Goal: Transaction & Acquisition: Purchase product/service

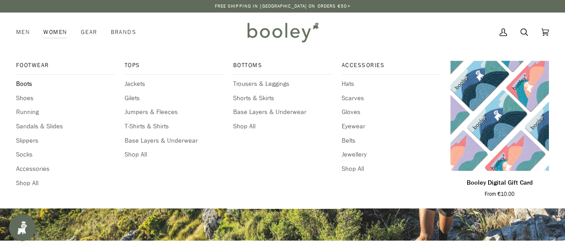
click at [28, 82] on span "Boots" at bounding box center [65, 84] width 99 height 10
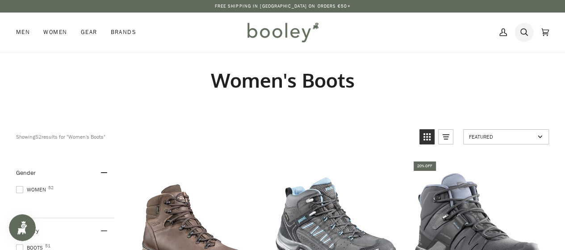
click at [530, 33] on link "Search" at bounding box center [523, 32] width 21 height 39
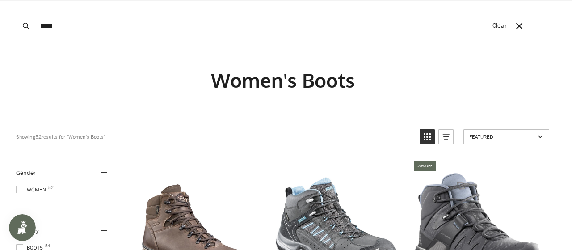
type input "****"
click at [16, 0] on button "Search" at bounding box center [26, 26] width 20 height 52
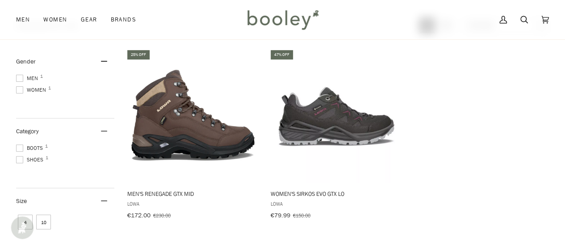
scroll to position [117, 0]
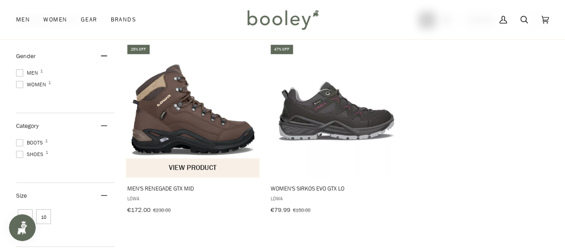
click at [203, 91] on img "Men's Renegade GTX Mid" at bounding box center [193, 110] width 134 height 134
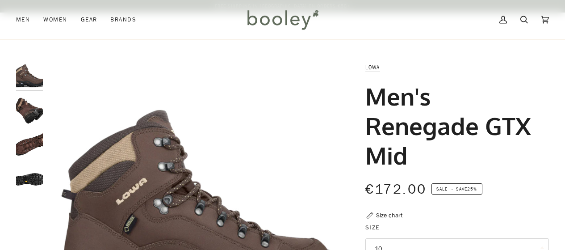
scroll to position [120, 0]
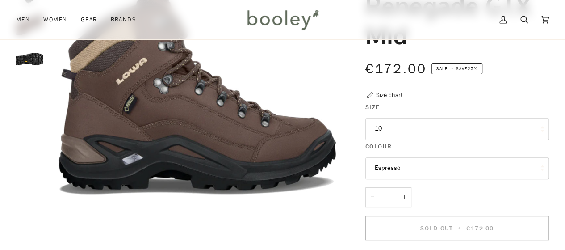
click at [412, 129] on button "10" at bounding box center [457, 129] width 184 height 22
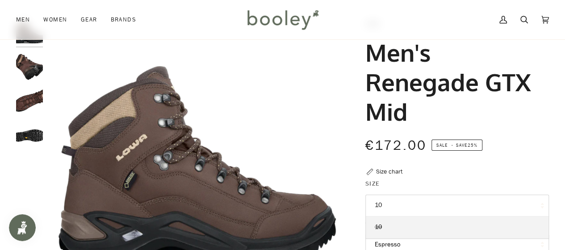
scroll to position [0, 0]
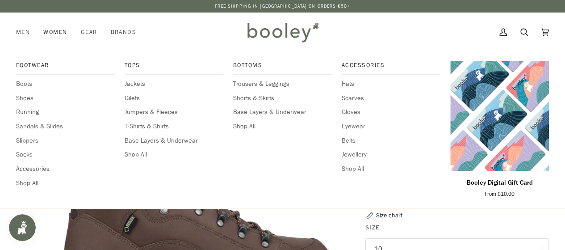
click at [45, 30] on link "Women" at bounding box center [55, 32] width 37 height 39
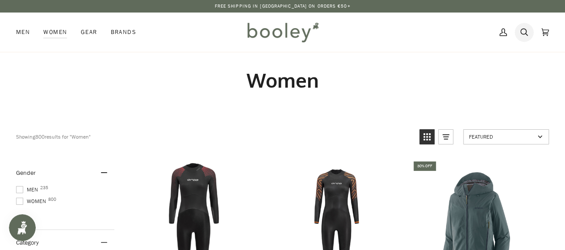
click at [520, 34] on link "Search" at bounding box center [523, 32] width 21 height 39
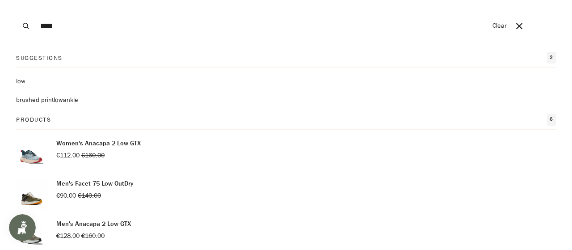
type input "****"
click at [16, 0] on button "Search" at bounding box center [26, 26] width 20 height 52
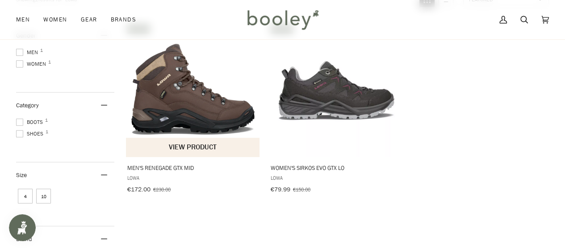
scroll to position [138, 0]
click at [188, 91] on img "Men's Renegade GTX Mid" at bounding box center [193, 89] width 134 height 134
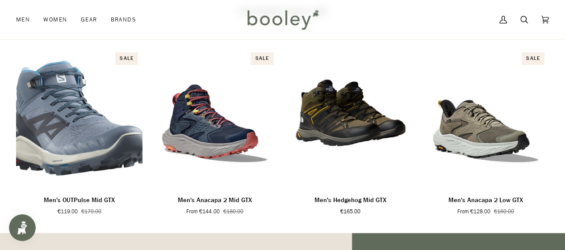
scroll to position [550, 0]
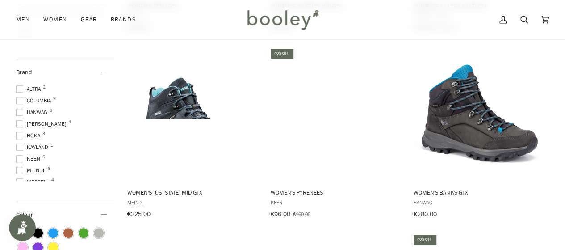
scroll to position [360, 0]
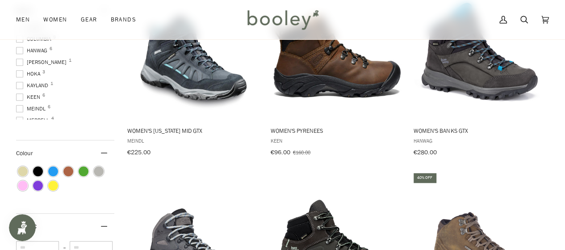
drag, startPoint x: 308, startPoint y: 135, endPoint x: 153, endPoint y: 194, distance: 165.9
click at [153, 194] on img "Women's Newton Ridge Plus" at bounding box center [193, 238] width 134 height 134
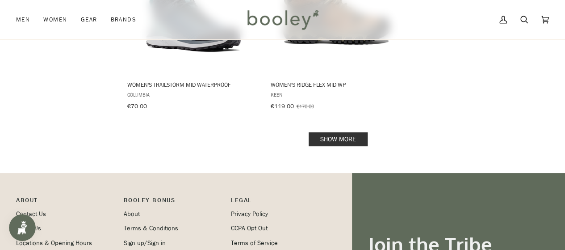
scroll to position [1336, 0]
click at [331, 134] on link "Show more" at bounding box center [338, 140] width 59 height 14
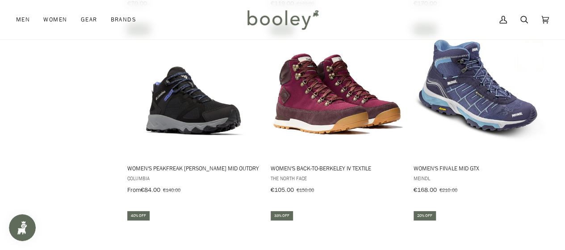
scroll to position [1441, 0]
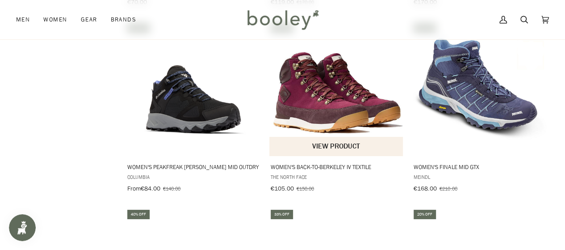
click at [331, 137] on button "View product" at bounding box center [336, 146] width 134 height 19
